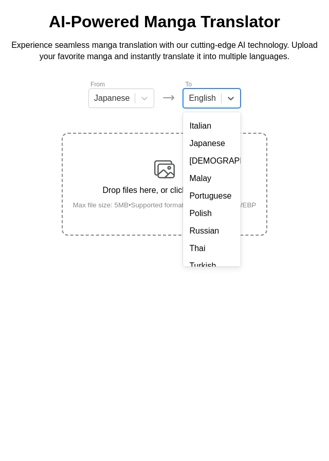
scroll to position [154, 0]
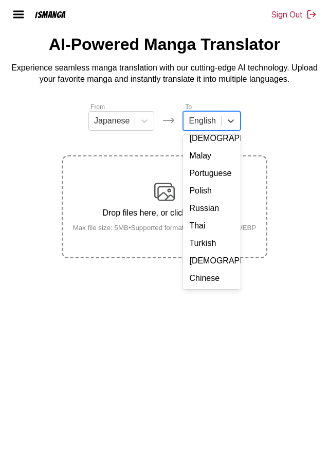
click at [193, 287] on div "Chinese" at bounding box center [211, 278] width 57 height 17
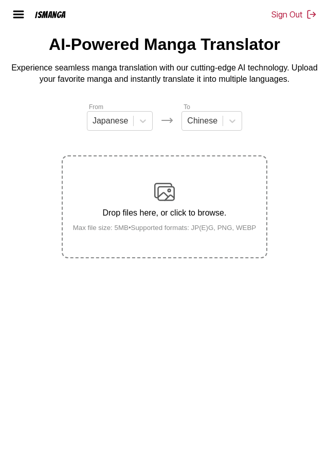
click at [178, 225] on div "Drop files here, or click to browse. Max file size: 5MB • Supported formats: JP…" at bounding box center [165, 207] width 200 height 50
click at [0, 0] on input "Drop files here, or click to browse. Max file size: 5MB • Supported formats: JP…" at bounding box center [0, 0] width 0 height 0
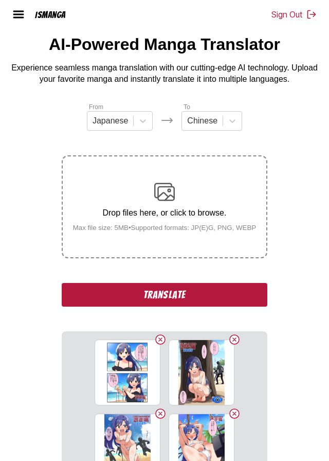
scroll to position [224, 0]
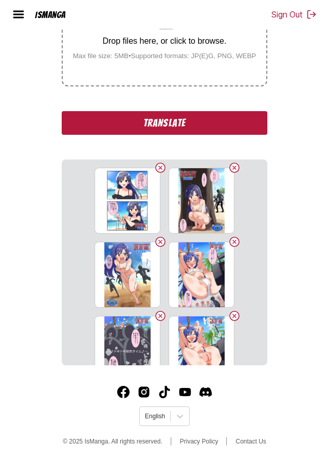
click at [245, 127] on button "Translate" at bounding box center [165, 123] width 206 height 24
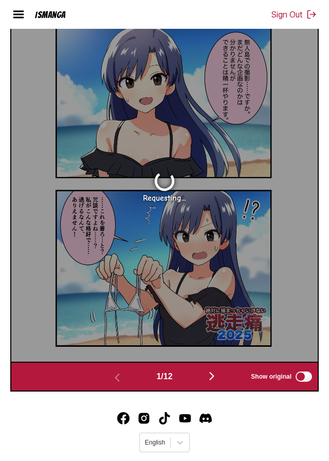
scroll to position [376, 0]
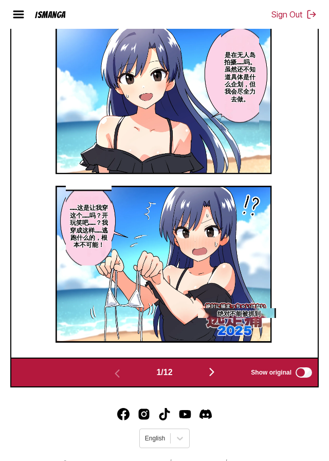
click at [211, 378] on img "button" at bounding box center [212, 372] width 12 height 12
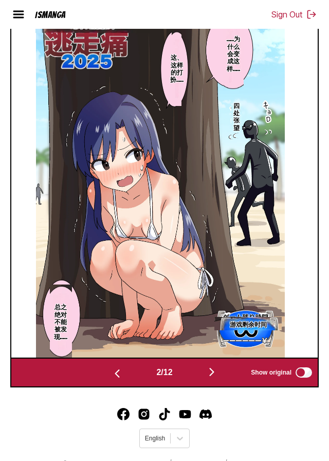
click at [215, 378] on img "button" at bounding box center [212, 372] width 12 height 12
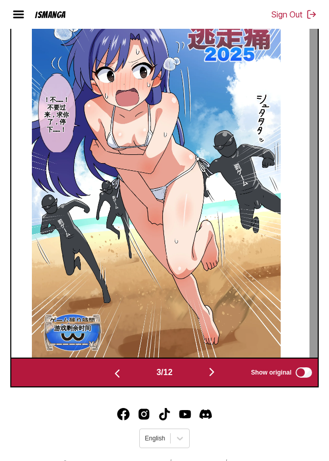
scroll to position [365, 0]
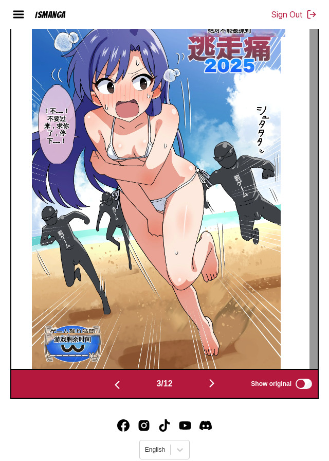
click at [216, 389] on img "button" at bounding box center [212, 383] width 12 height 12
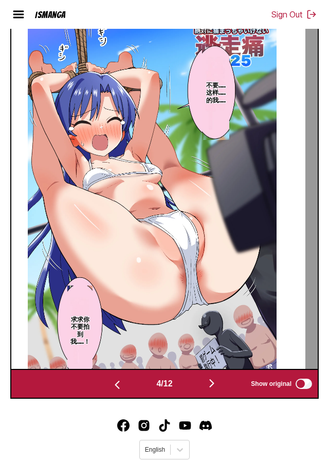
scroll to position [375, 0]
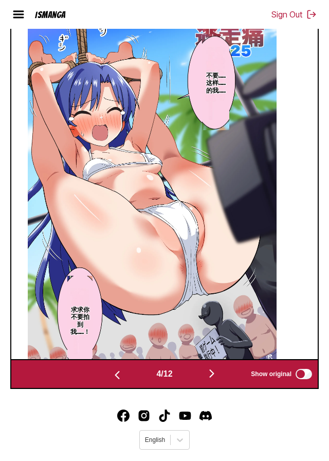
click at [216, 382] on button "button" at bounding box center [212, 374] width 62 height 15
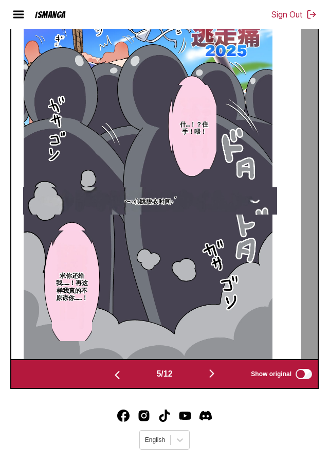
click at [210, 380] on img "button" at bounding box center [212, 373] width 12 height 12
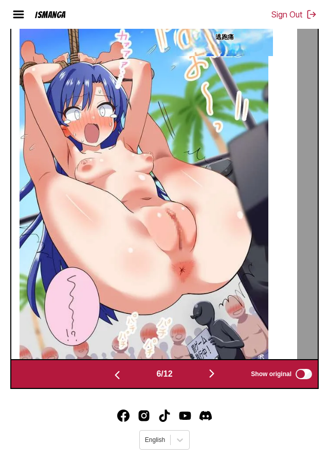
click at [213, 380] on img "button" at bounding box center [212, 373] width 12 height 12
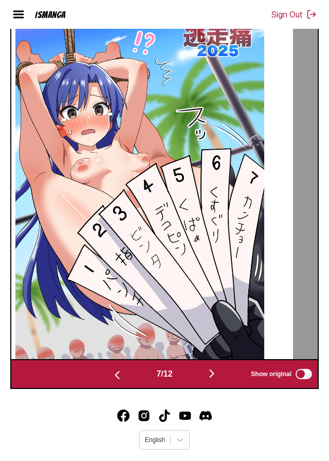
click at [210, 380] on img "button" at bounding box center [212, 373] width 12 height 12
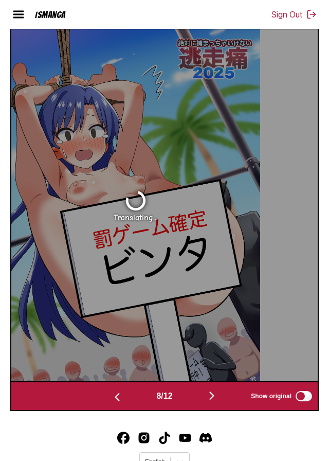
scroll to position [353, 0]
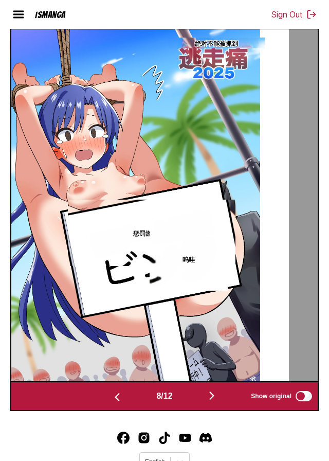
click at [211, 402] on img "button" at bounding box center [212, 395] width 12 height 12
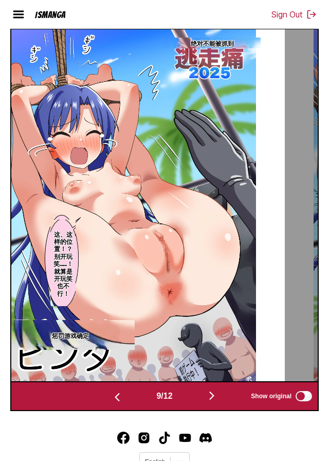
scroll to position [375, 0]
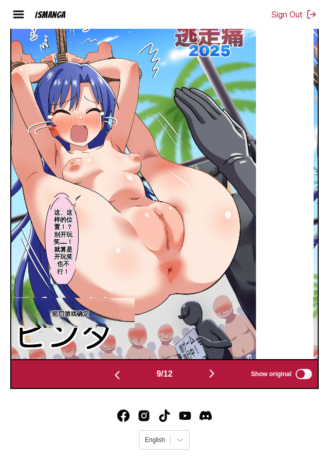
click at [209, 380] on img "button" at bounding box center [212, 373] width 12 height 12
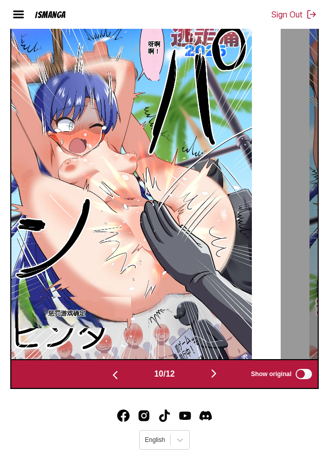
click at [218, 380] on img "button" at bounding box center [214, 373] width 12 height 12
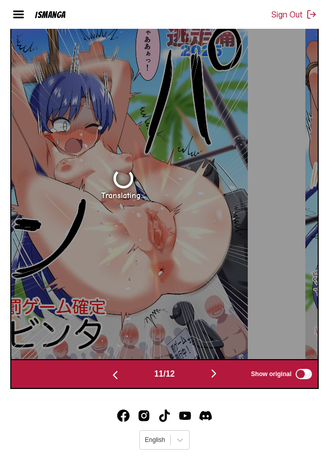
click at [214, 382] on button "button" at bounding box center [214, 374] width 62 height 15
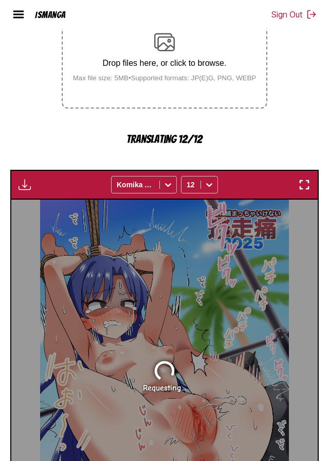
scroll to position [182, 0]
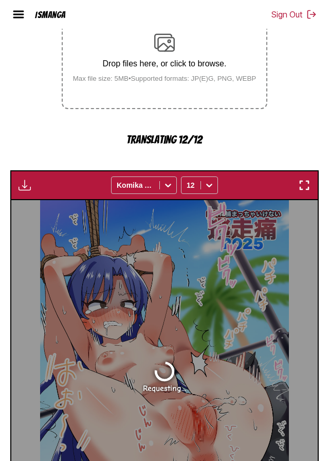
click at [167, 53] on img at bounding box center [164, 42] width 21 height 21
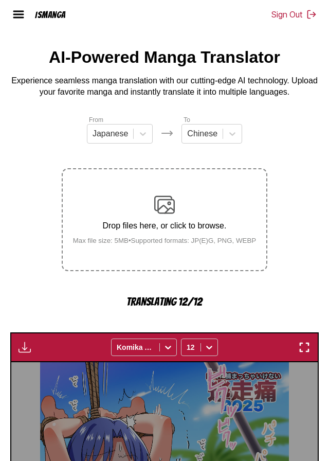
scroll to position [24, 0]
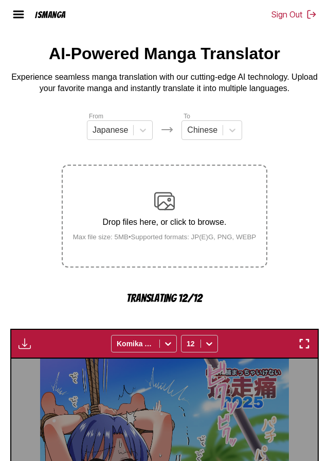
click at [170, 211] on img at bounding box center [164, 201] width 21 height 21
click at [210, 241] on small "[PERSON_NAME] file size: 5MB • Supported formats: JP(E)G, PNG, WEBP" at bounding box center [165, 237] width 200 height 8
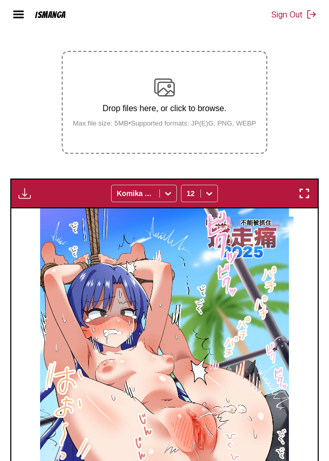
scroll to position [0, 0]
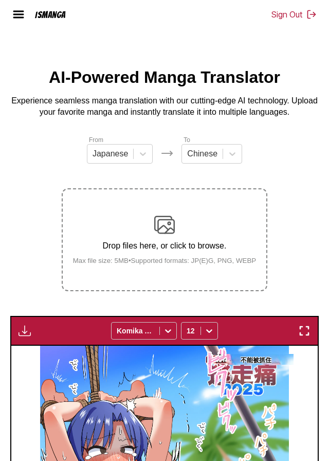
click at [168, 235] on img at bounding box center [164, 224] width 21 height 21
click at [0, 0] on input "Drop files here, or click to browse. Max file size: 5MB • Supported formats: JP…" at bounding box center [0, 0] width 0 height 0
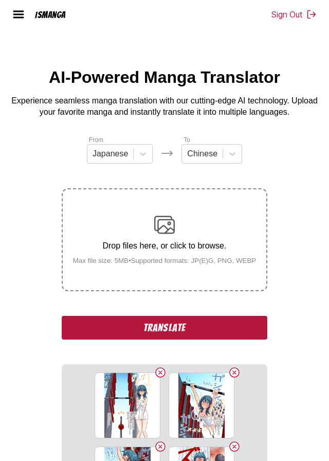
click at [218, 339] on button "Translate" at bounding box center [165, 328] width 206 height 24
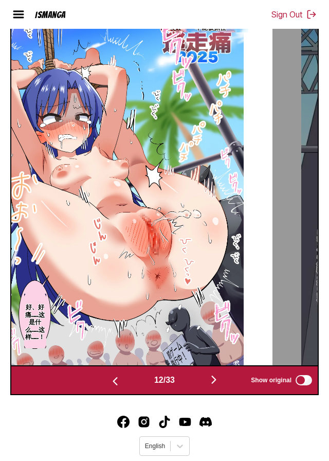
scroll to position [375, 0]
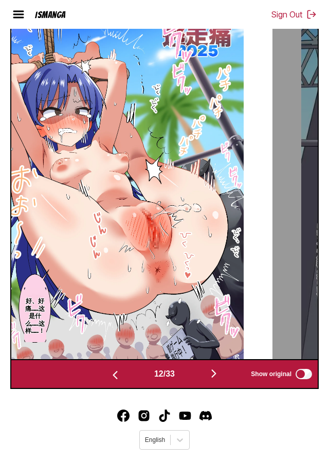
click at [216, 380] on img "button" at bounding box center [214, 373] width 12 height 12
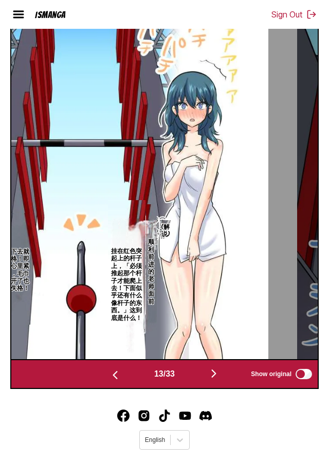
click at [210, 382] on button "button" at bounding box center [214, 374] width 62 height 15
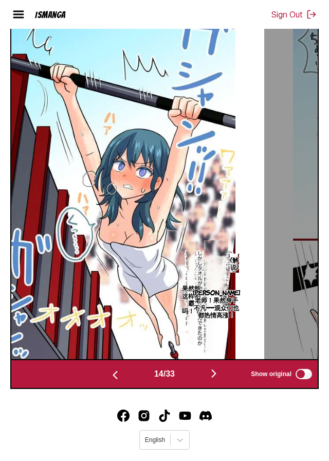
click at [207, 382] on button "button" at bounding box center [214, 374] width 62 height 15
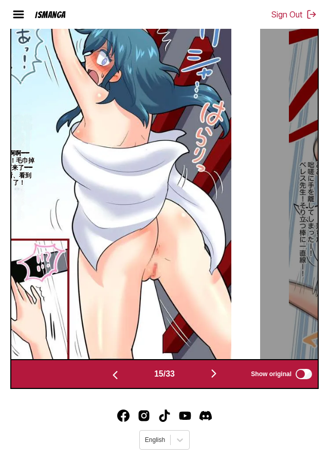
click at [213, 380] on img "button" at bounding box center [214, 373] width 12 height 12
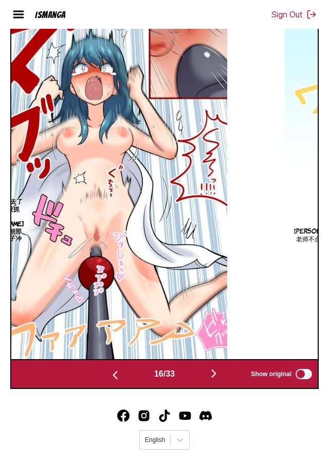
click at [214, 380] on img "button" at bounding box center [214, 373] width 12 height 12
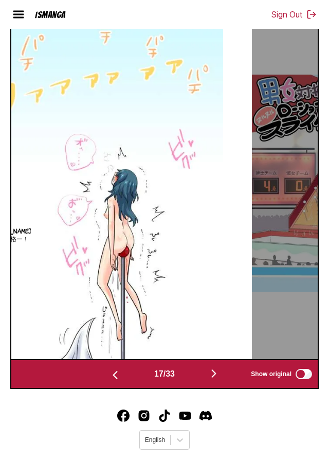
click at [216, 380] on img "button" at bounding box center [214, 373] width 12 height 12
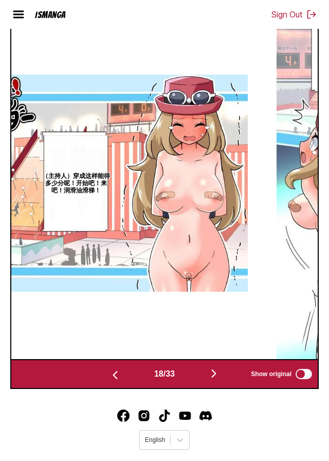
click at [212, 380] on img "button" at bounding box center [214, 373] width 12 height 12
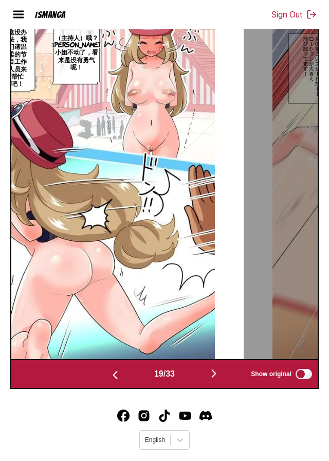
click at [219, 382] on button "button" at bounding box center [214, 374] width 62 height 15
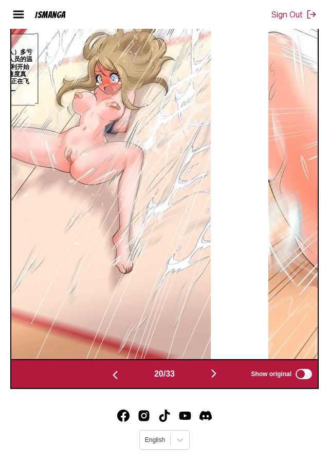
click at [218, 380] on img "button" at bounding box center [214, 373] width 12 height 12
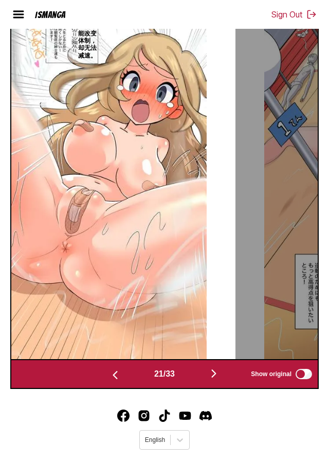
click at [219, 380] on img "button" at bounding box center [214, 373] width 12 height 12
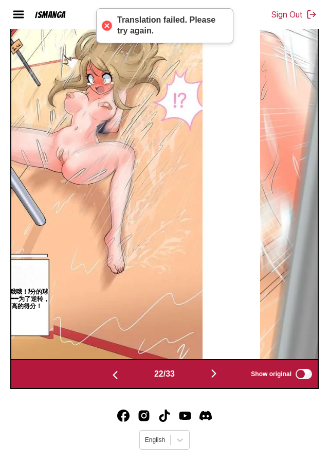
click at [212, 380] on img "button" at bounding box center [214, 373] width 12 height 12
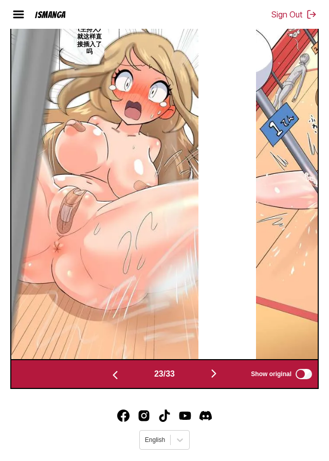
click at [216, 380] on img "button" at bounding box center [214, 373] width 12 height 12
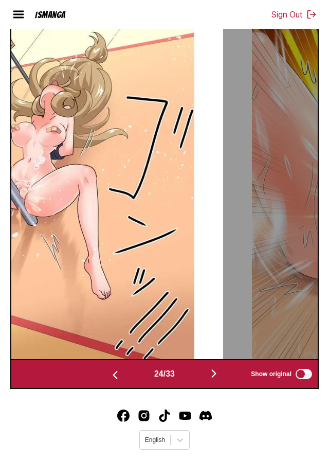
click at [212, 380] on img "button" at bounding box center [214, 373] width 12 height 12
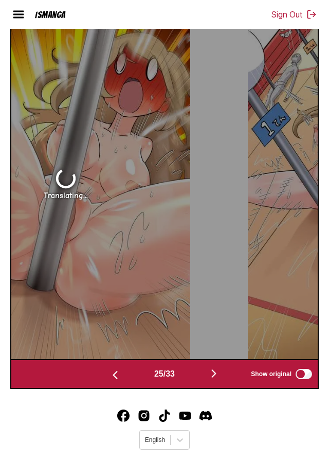
click at [209, 382] on button "button" at bounding box center [214, 374] width 62 height 15
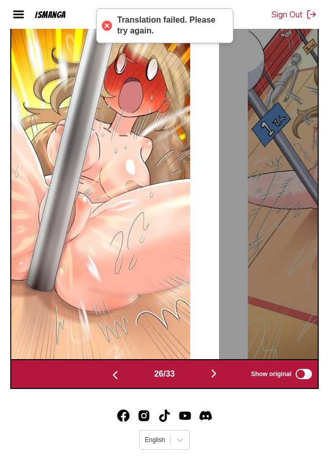
scroll to position [0, 7766]
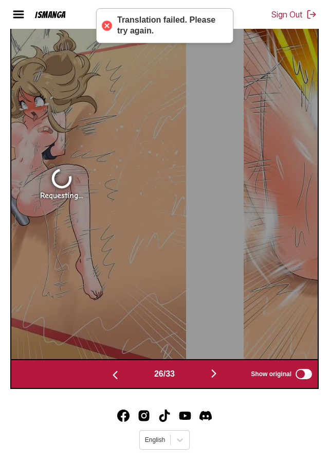
click at [206, 382] on button "button" at bounding box center [214, 374] width 62 height 15
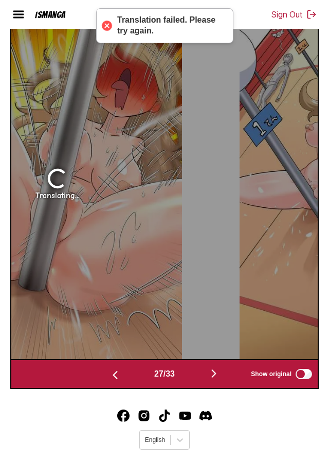
click at [208, 382] on button "button" at bounding box center [214, 374] width 62 height 15
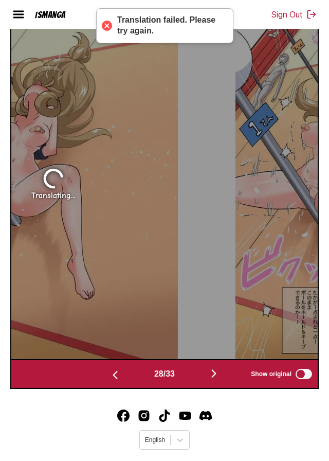
click at [208, 382] on button "button" at bounding box center [214, 374] width 62 height 15
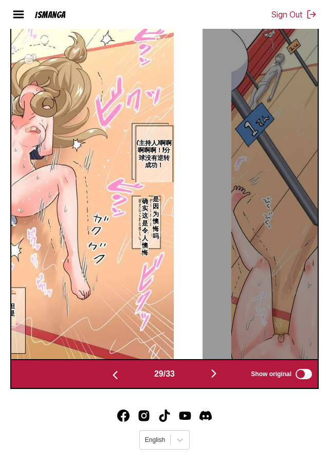
click at [212, 380] on img "button" at bounding box center [214, 373] width 12 height 12
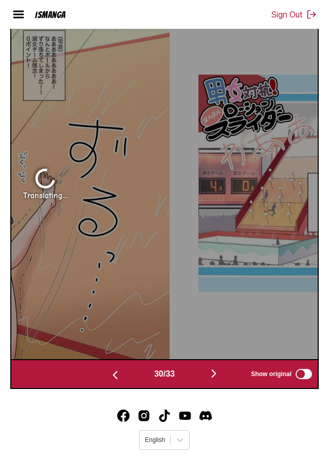
click at [209, 382] on button "button" at bounding box center [214, 374] width 62 height 15
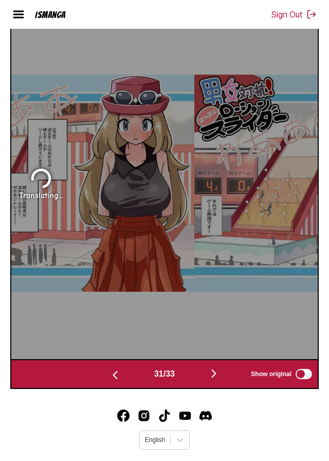
click at [213, 380] on img "button" at bounding box center [214, 373] width 12 height 12
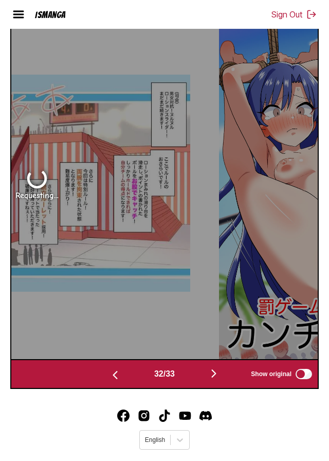
click at [209, 382] on button "button" at bounding box center [214, 374] width 62 height 15
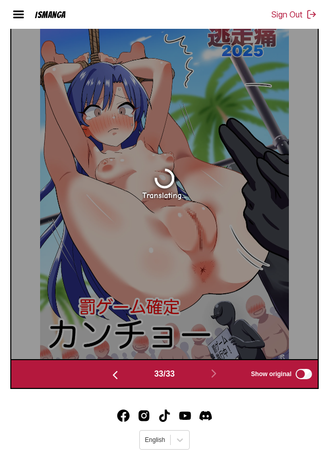
click at [109, 381] on img "button" at bounding box center [115, 375] width 12 height 12
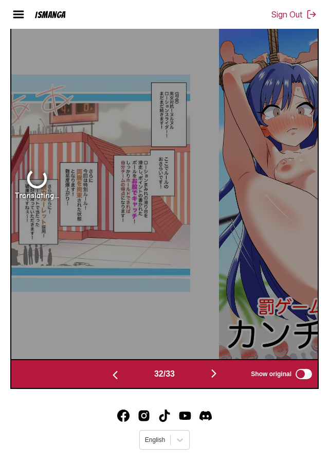
click at [105, 382] on button "button" at bounding box center [115, 374] width 62 height 15
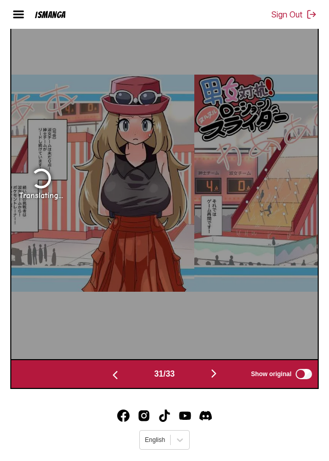
click at [109, 381] on img "button" at bounding box center [115, 375] width 12 height 12
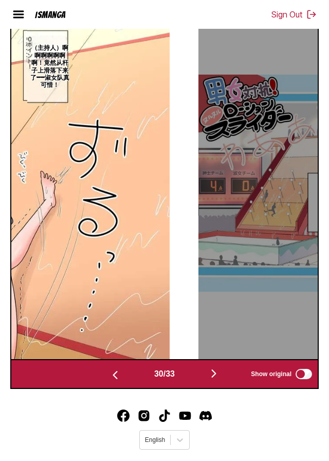
click at [210, 382] on button "button" at bounding box center [214, 374] width 62 height 15
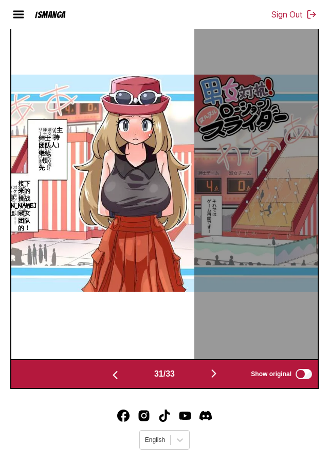
click at [215, 380] on img "button" at bounding box center [214, 373] width 12 height 12
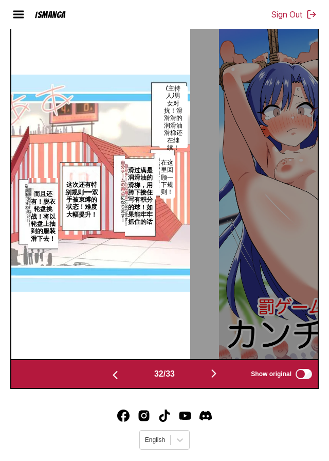
scroll to position [338, 0]
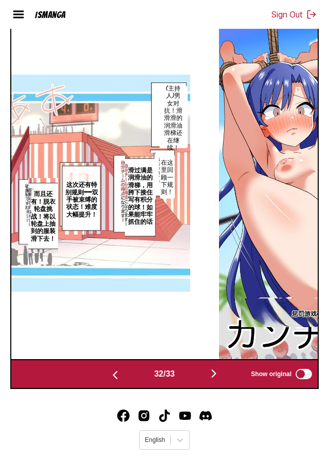
click at [216, 382] on button "button" at bounding box center [214, 374] width 62 height 15
